Goal: Transaction & Acquisition: Purchase product/service

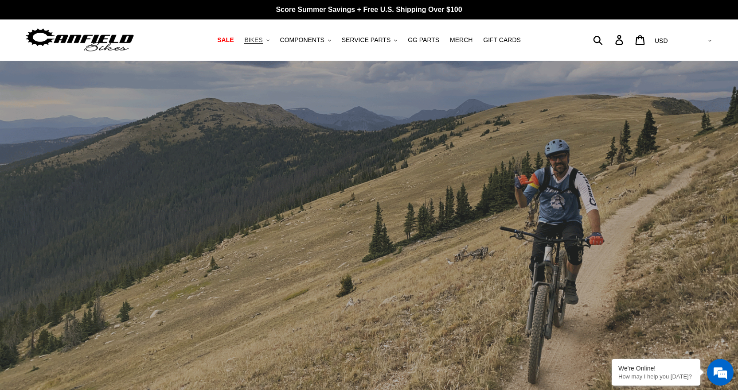
click at [262, 38] on span "BIKES" at bounding box center [253, 40] width 18 height 8
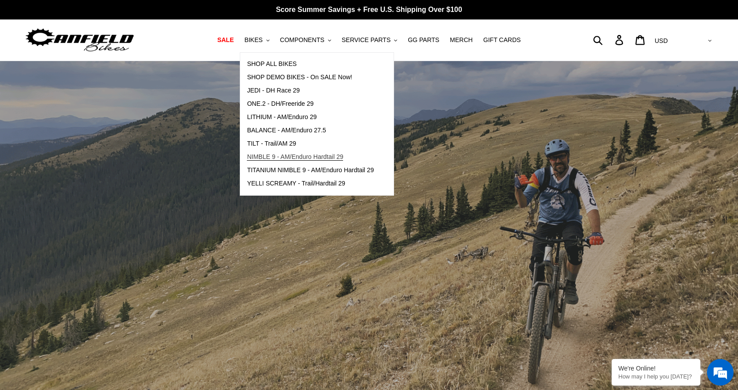
click at [302, 157] on span "NIMBLE 9 - AM/Enduro Hardtail 29" at bounding box center [295, 157] width 96 height 8
